Goal: Task Accomplishment & Management: Use online tool/utility

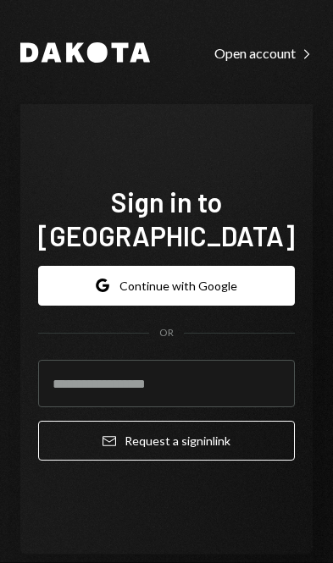
scroll to position [240, 0]
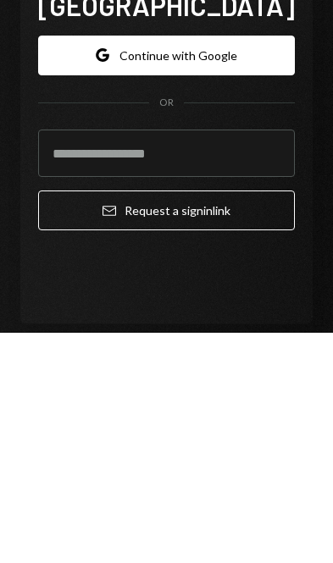
click at [73, 266] on button "Google Continue with Google" at bounding box center [166, 286] width 257 height 40
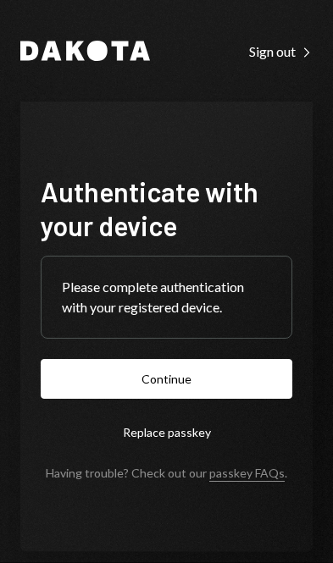
click at [182, 399] on button "Continue" at bounding box center [166, 379] width 251 height 40
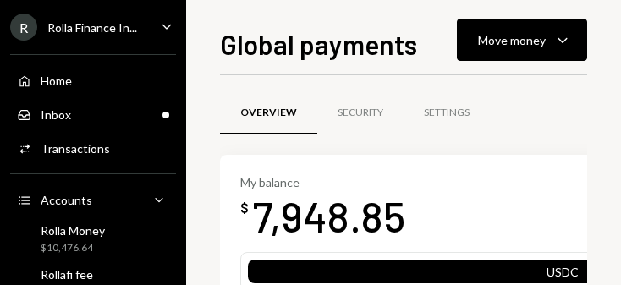
click at [332, 38] on div "Move money" at bounding box center [512, 40] width 68 height 18
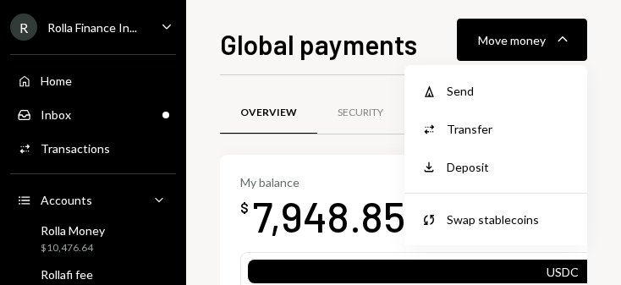
click at [332, 91] on div "Send" at bounding box center [509, 91] width 124 height 18
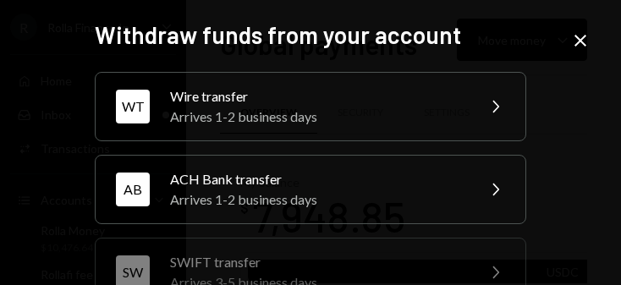
click at [149, 108] on div "WT" at bounding box center [133, 107] width 34 height 34
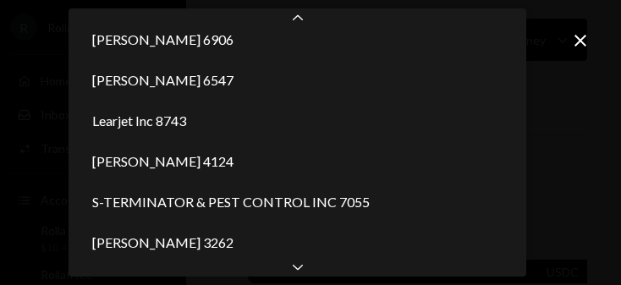
click at [314, 270] on div "Chevron Down" at bounding box center [298, 267] width 458 height 20
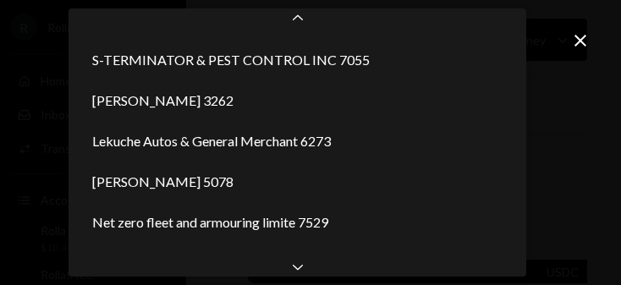
click at [312, 273] on div "Chevron Down" at bounding box center [298, 267] width 458 height 20
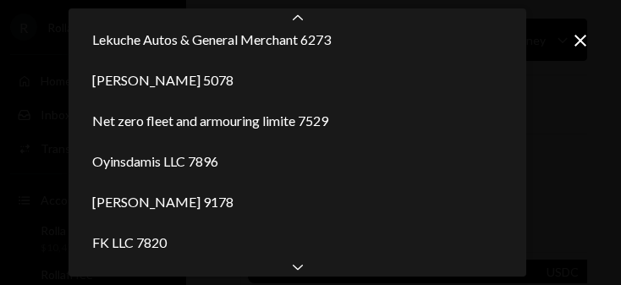
click at [312, 273] on div "Chevron Down" at bounding box center [298, 267] width 458 height 20
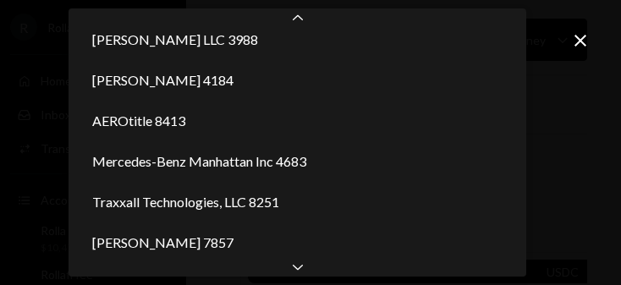
click at [312, 273] on div "Chevron Down" at bounding box center [298, 267] width 458 height 20
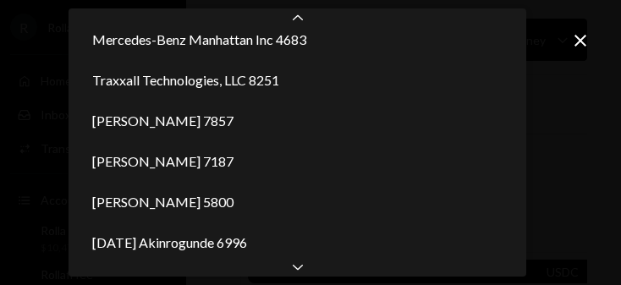
click at [311, 273] on div "Chevron Down" at bounding box center [298, 267] width 458 height 20
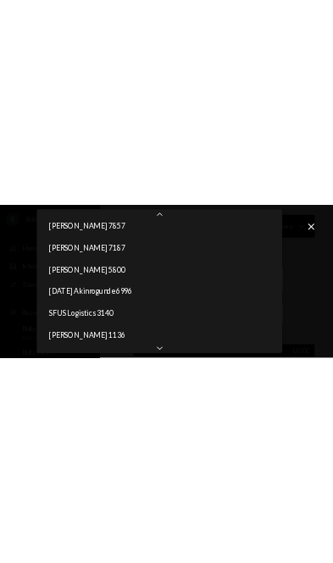
scroll to position [1154, 0]
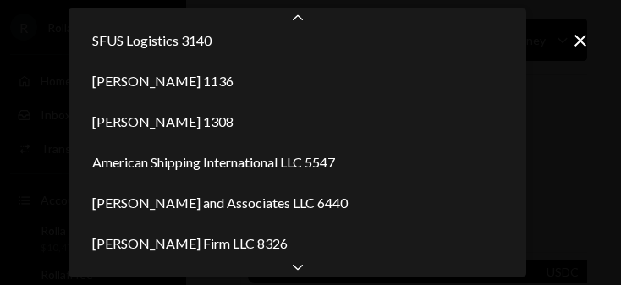
click at [312, 268] on div "Chevron Down" at bounding box center [298, 267] width 458 height 20
select select "**********"
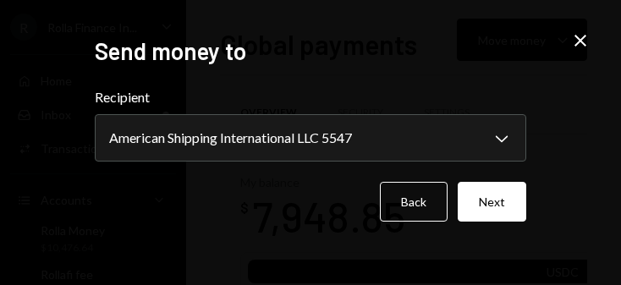
click at [332, 218] on button "Next" at bounding box center [492, 202] width 69 height 40
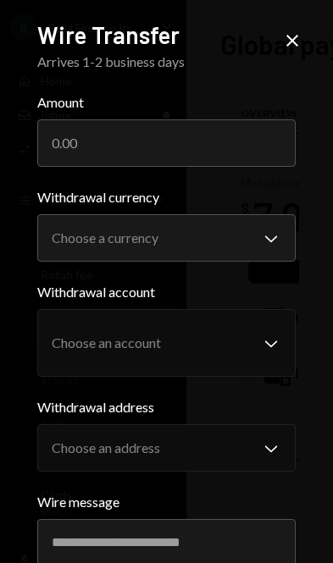
click at [215, 141] on input "Amount" at bounding box center [166, 142] width 259 height 47
type input "7865"
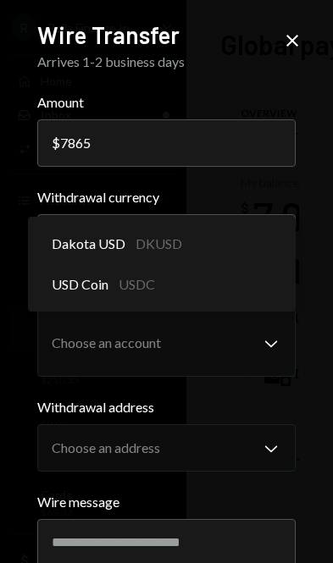
click at [253, 239] on div "Dakota USD DKUSD" at bounding box center [162, 243] width 255 height 41
select select "****"
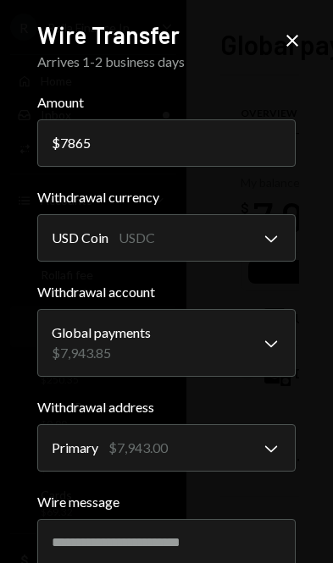
click at [170, 530] on input "Wire message" at bounding box center [166, 542] width 259 height 47
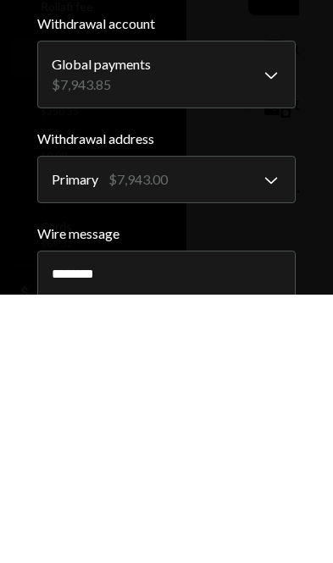
type input "********"
click at [293, 492] on label "Wire message" at bounding box center [166, 502] width 259 height 20
click at [293, 519] on input "********" at bounding box center [166, 542] width 259 height 47
click at [295, 492] on label "Wire message" at bounding box center [166, 502] width 259 height 20
click at [295, 519] on input "********" at bounding box center [166, 542] width 259 height 47
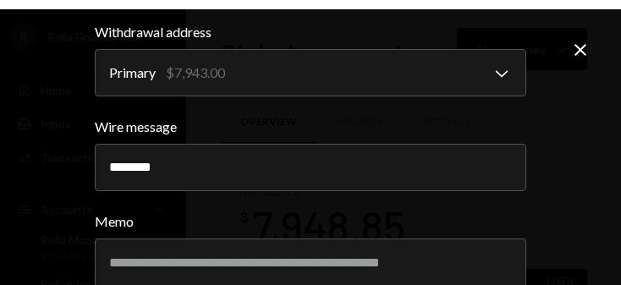
scroll to position [21, 0]
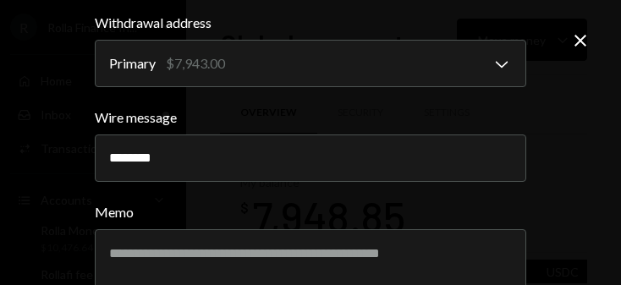
click at [44, 20] on div "**********" at bounding box center [310, 142] width 621 height 285
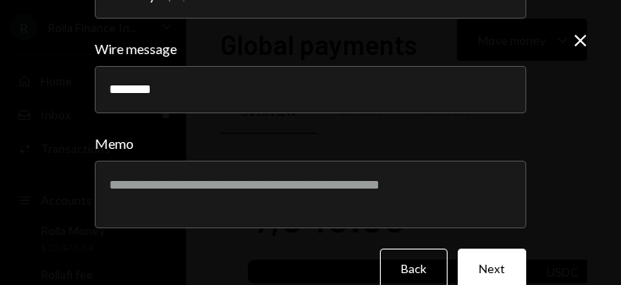
scroll to position [452, 0]
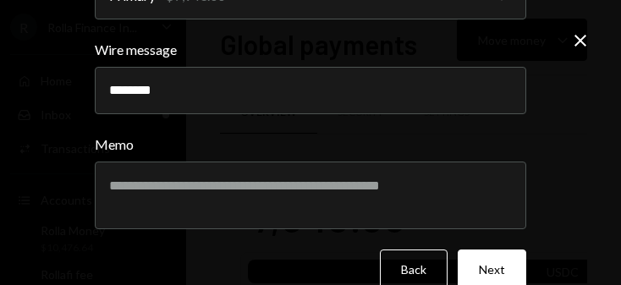
click at [332, 264] on button "Next" at bounding box center [492, 270] width 69 height 40
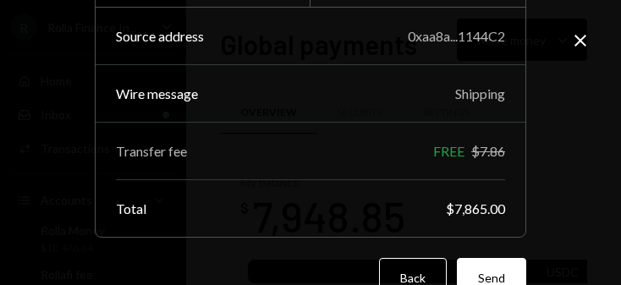
scroll to position [269, 0]
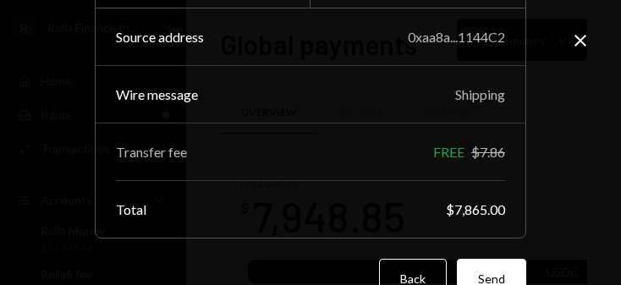
click at [332, 269] on button "Send" at bounding box center [491, 279] width 69 height 40
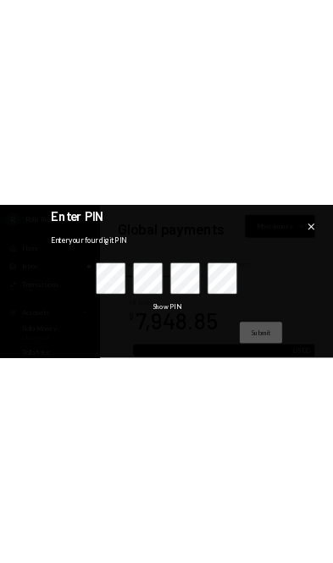
scroll to position [0, 0]
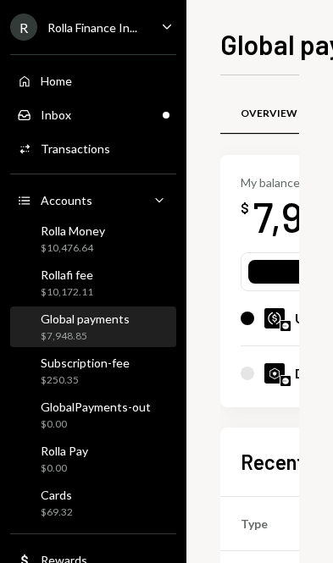
click at [58, 331] on div "$7,948.85" at bounding box center [85, 336] width 89 height 14
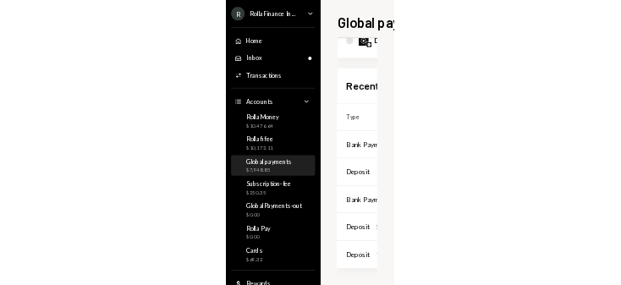
scroll to position [290, 3]
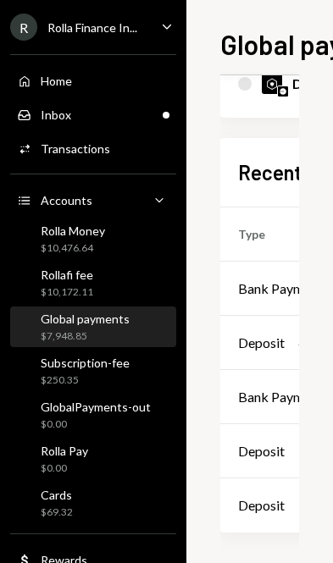
click at [268, 295] on div "Bank Payment" at bounding box center [280, 289] width 85 height 20
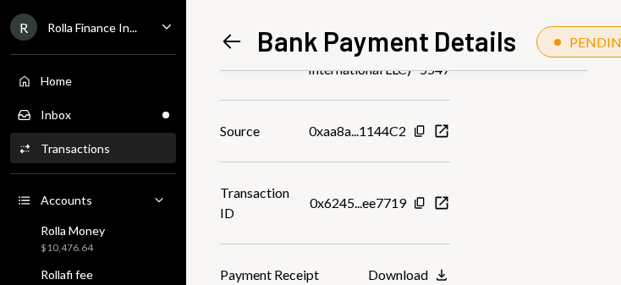
scroll to position [588, 0]
click at [332, 273] on icon "Download" at bounding box center [441, 275] width 17 height 17
